Goal: Task Accomplishment & Management: Complete application form

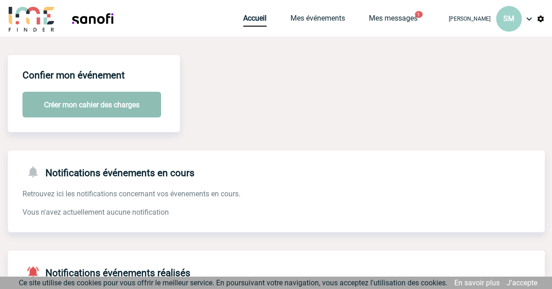
click at [63, 110] on button "Créer mon cahier des charges" at bounding box center [91, 105] width 139 height 26
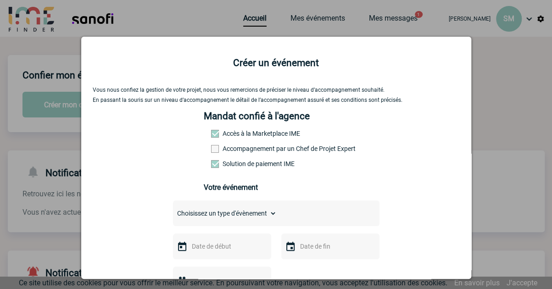
click at [417, 17] on div at bounding box center [276, 144] width 552 height 289
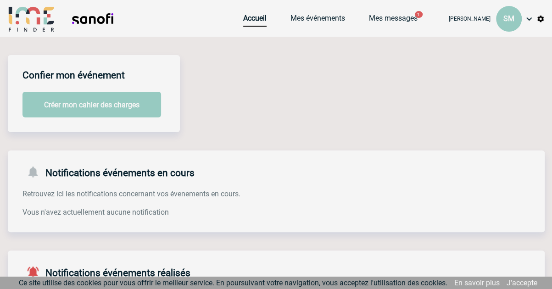
click at [417, 17] on div at bounding box center [276, 144] width 552 height 289
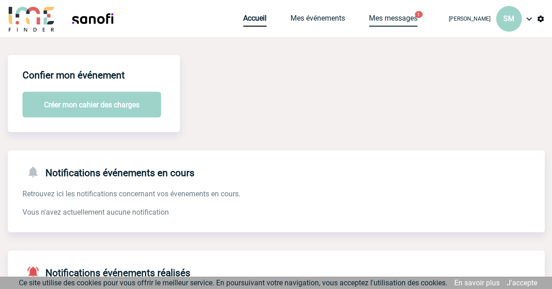
click at [400, 22] on link "Mes messages" at bounding box center [393, 20] width 49 height 13
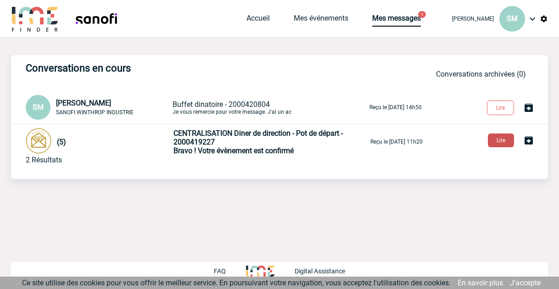
click at [506, 139] on button "Lire" at bounding box center [501, 140] width 26 height 14
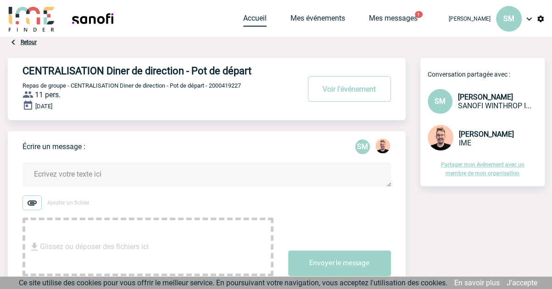
click at [246, 17] on link "Accueil" at bounding box center [254, 20] width 23 height 13
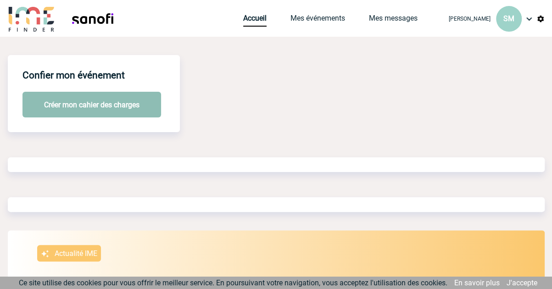
click at [107, 105] on button "Créer mon cahier des charges" at bounding box center [91, 105] width 139 height 26
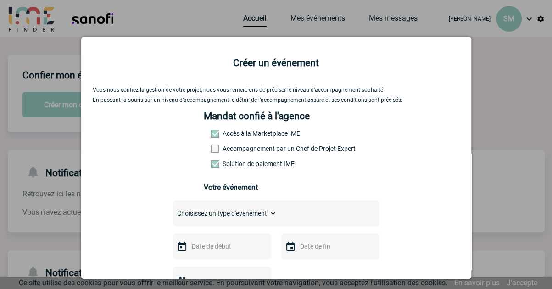
click at [261, 218] on select "Choisissez un type d'évènement Séminaire avec nuitée Séminaire sans nuitée Repa…" at bounding box center [225, 213] width 104 height 13
select select "3"
click at [173, 210] on select "Choisissez un type d'évènement Séminaire avec nuitée Séminaire sans nuitée Repa…" at bounding box center [225, 213] width 104 height 13
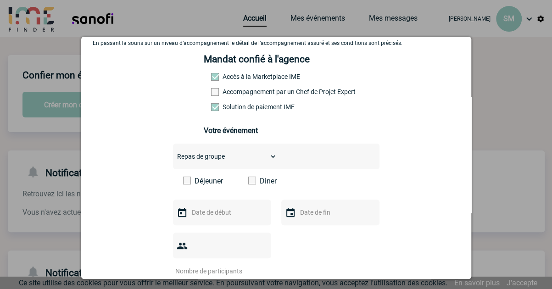
scroll to position [58, 0]
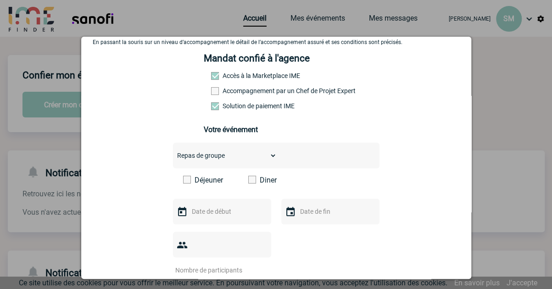
click at [250, 183] on span at bounding box center [252, 180] width 8 height 8
click at [0, 0] on input "Diner" at bounding box center [0, 0] width 0 height 0
click at [228, 221] on div at bounding box center [222, 212] width 98 height 26
click at [218, 211] on input "text" at bounding box center [220, 211] width 63 height 12
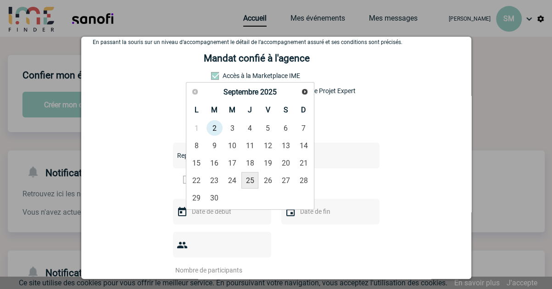
click at [252, 182] on link "25" at bounding box center [249, 180] width 17 height 17
type input "25-09-2025"
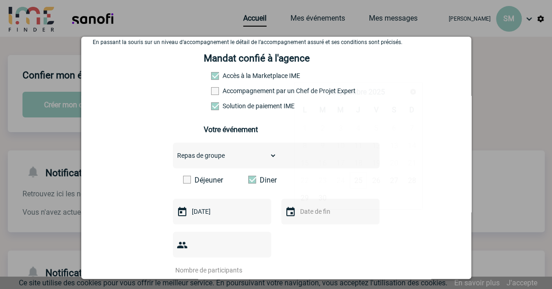
click at [318, 216] on input "text" at bounding box center [329, 211] width 63 height 12
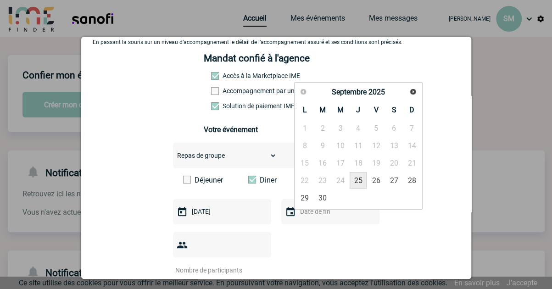
click at [357, 181] on link "25" at bounding box center [357, 180] width 17 height 17
type input "25-09-2025"
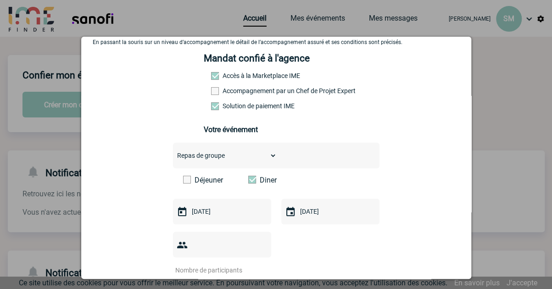
click at [212, 264] on input "number" at bounding box center [216, 270] width 86 height 12
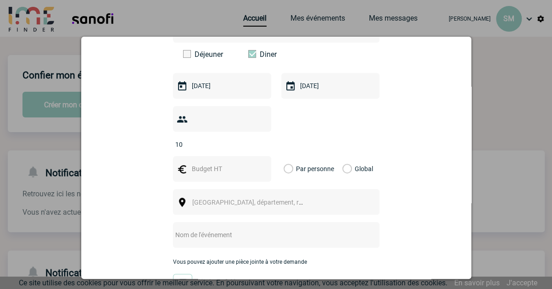
scroll to position [231, 0]
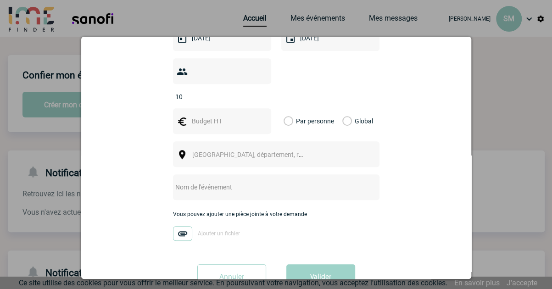
type input "10"
click at [219, 115] on input "text" at bounding box center [220, 121] width 63 height 12
type input "("
type input "5"
type input "500"
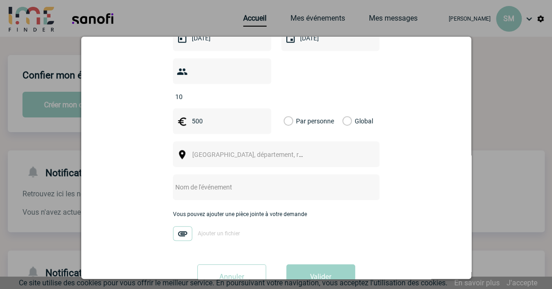
click at [343, 110] on label "Global" at bounding box center [345, 121] width 6 height 26
click at [0, 0] on input "Global" at bounding box center [0, 0] width 0 height 0
click at [248, 148] on span "Ville, département, région..." at bounding box center [252, 154] width 126 height 13
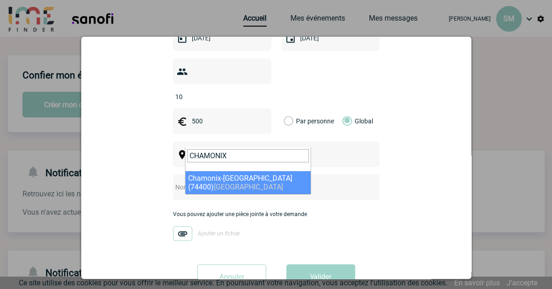
type input "CHAMONIX"
select select "36911"
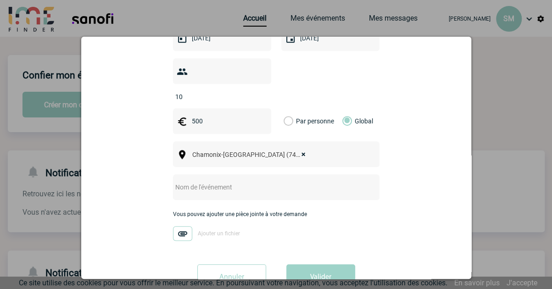
click at [237, 181] on input "text" at bounding box center [264, 187] width 182 height 12
type input "s"
type input "d"
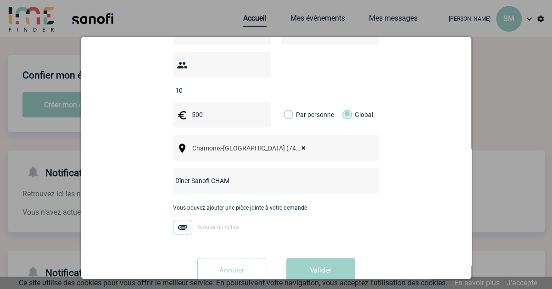
scroll to position [250, 0]
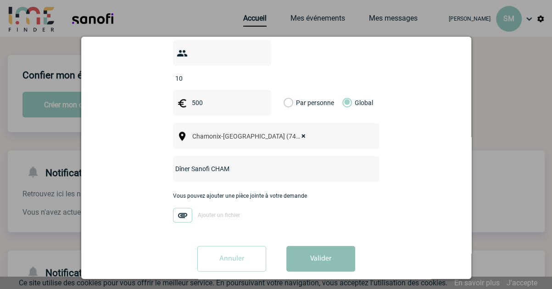
type input "Dîner Sanofi CHAM"
click at [302, 255] on button "Valider" at bounding box center [320, 259] width 69 height 26
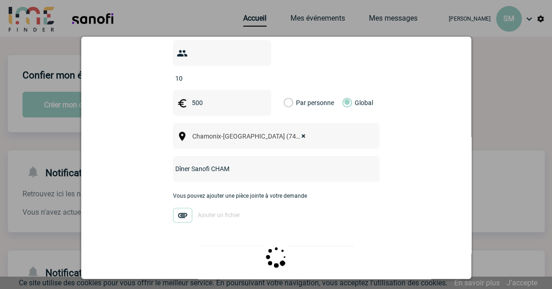
scroll to position [0, 0]
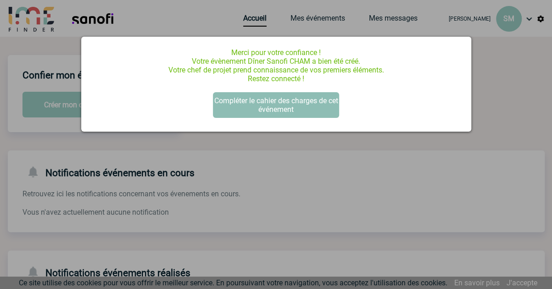
click at [305, 105] on button "Compléter le cahier des charges de cet événement" at bounding box center [276, 105] width 126 height 26
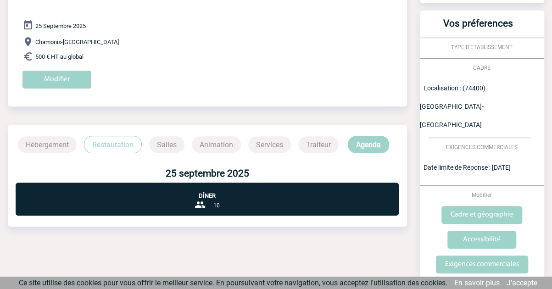
scroll to position [104, 0]
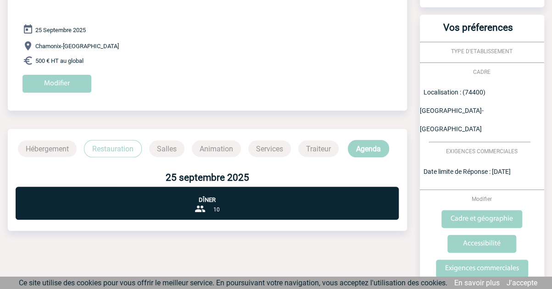
click at [497, 52] on span "TYPE D'ETABLISSEMENT" at bounding box center [481, 51] width 61 height 6
click at [497, 168] on span "Date limite de Réponse : 04/09/2025" at bounding box center [466, 171] width 87 height 7
click at [502, 168] on span "Date limite de Réponse : 04/09/2025" at bounding box center [466, 171] width 87 height 7
click at [488, 51] on span "TYPE D'ETABLISSEMENT" at bounding box center [481, 51] width 61 height 6
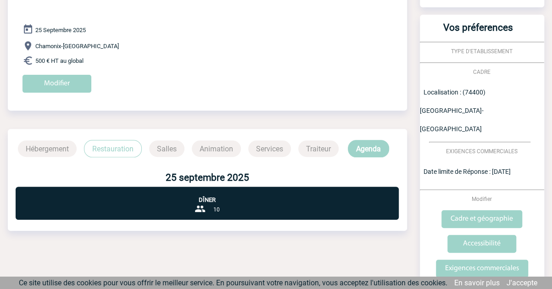
click at [488, 51] on span "TYPE D'ETABLISSEMENT" at bounding box center [481, 51] width 61 height 6
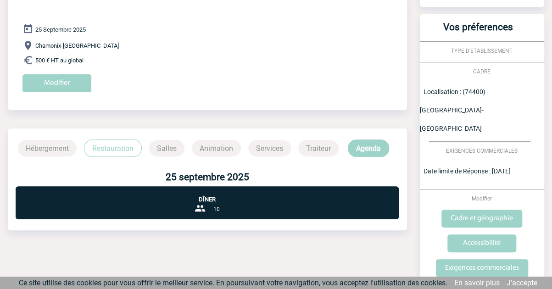
scroll to position [101, 0]
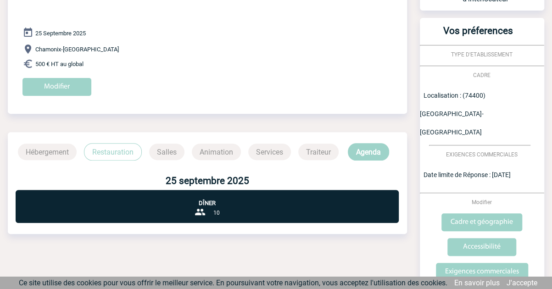
click at [483, 199] on span "Modifier" at bounding box center [481, 202] width 20 height 6
click at [51, 87] on input "Modifier" at bounding box center [56, 87] width 69 height 18
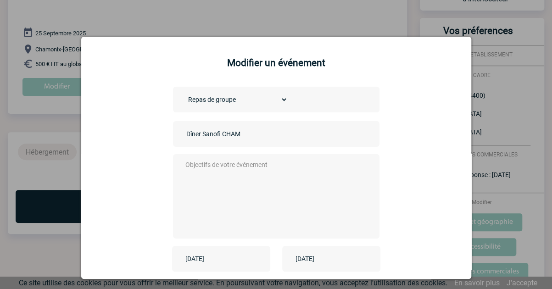
click at [243, 176] on textarea at bounding box center [273, 195] width 181 height 73
type textarea "m"
type textarea "d"
type textarea "b"
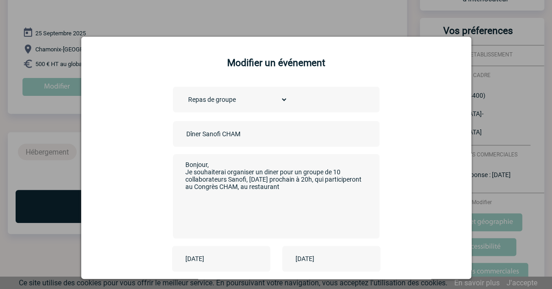
paste textarea "le restaurant La Calèche le Jeudi 25 septembre 20h00 pour 10 personnes."
drag, startPoint x: 216, startPoint y: 198, endPoint x: 178, endPoint y: 194, distance: 37.3
click at [178, 194] on div "Bonjour, Je souhaiterai organiser un diner pour un groupe de 10 collaborateurs …" at bounding box center [276, 196] width 206 height 84
drag, startPoint x: 347, startPoint y: 189, endPoint x: 351, endPoint y: 199, distance: 10.9
click at [351, 199] on textarea "Bonjour, Je souhaiterai organiser un diner pour un groupe de 10 collaborateurs …" at bounding box center [273, 195] width 181 height 73
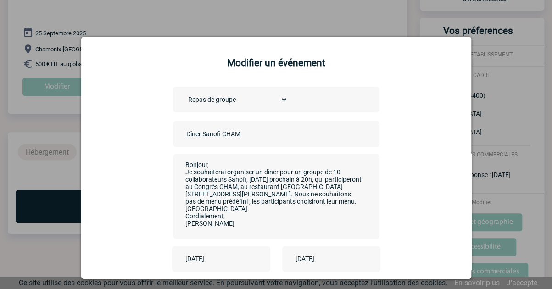
scroll to position [122, 0]
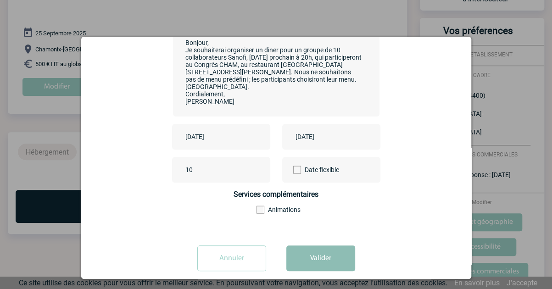
type textarea "Bonjour, Je souhaiterai organiser un diner pour un groupe de 10 collaborateurs …"
click at [326, 263] on button "Valider" at bounding box center [320, 258] width 69 height 26
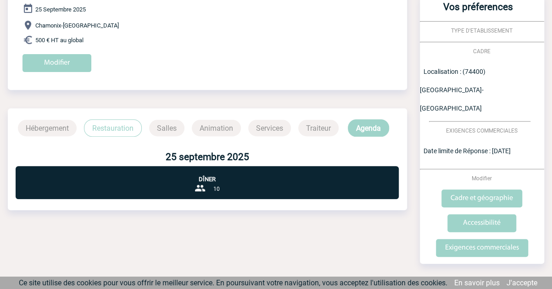
scroll to position [0, 0]
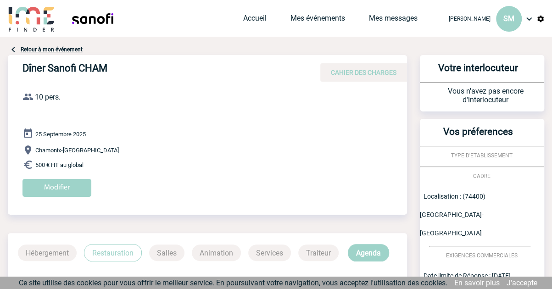
click at [31, 25] on img at bounding box center [32, 19] width 48 height 26
